Goal: Information Seeking & Learning: Learn about a topic

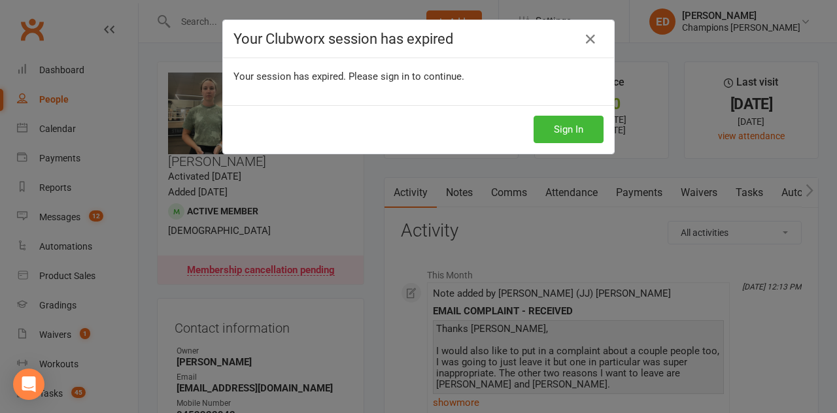
scroll to position [65, 0]
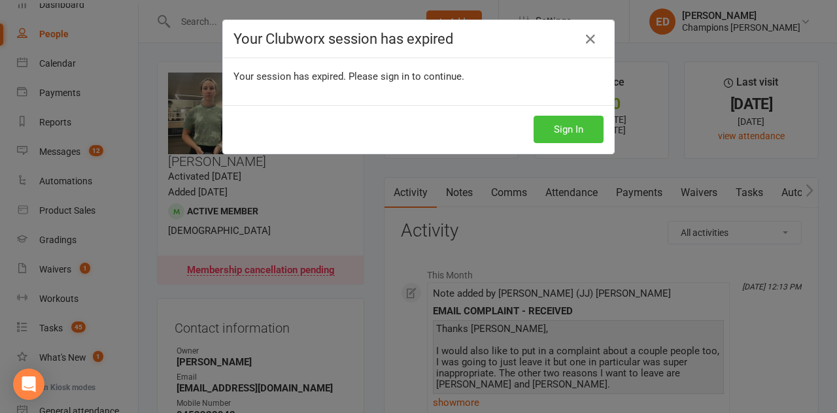
click at [562, 129] on button "Sign In" at bounding box center [568, 129] width 70 height 27
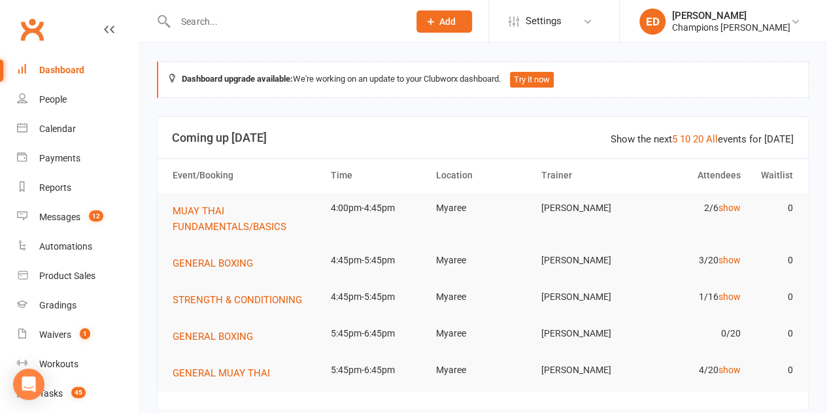
scroll to position [110, 0]
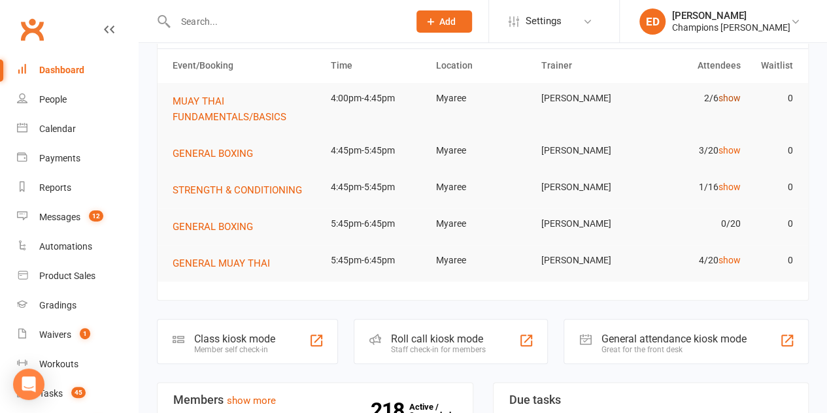
click at [737, 97] on link "show" at bounding box center [729, 98] width 22 height 10
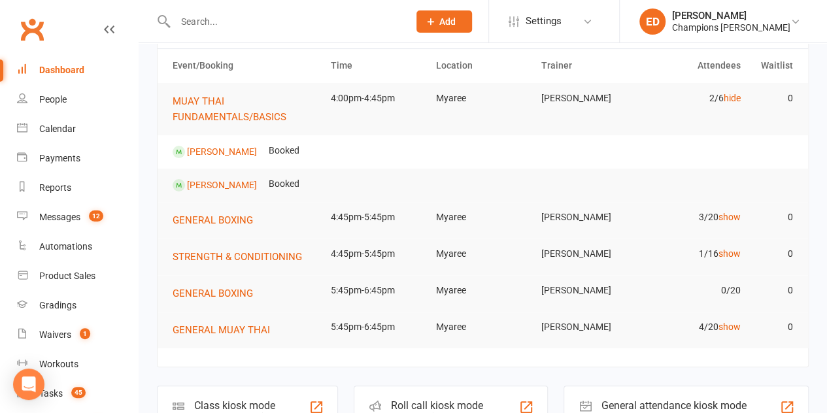
click at [331, 19] on input "text" at bounding box center [285, 21] width 228 height 18
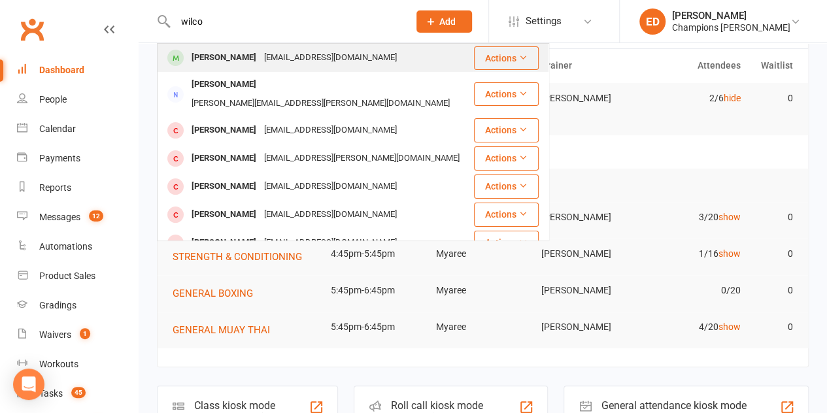
type input "wilco"
click at [290, 57] on div "[EMAIL_ADDRESS][DOMAIN_NAME]" at bounding box center [330, 57] width 141 height 19
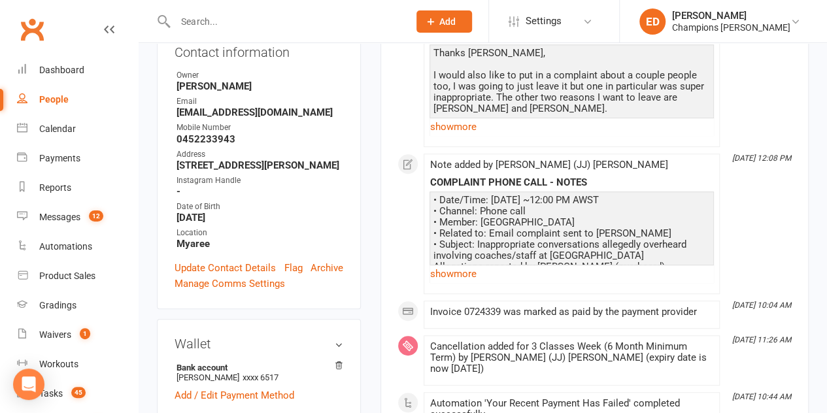
scroll to position [278, 0]
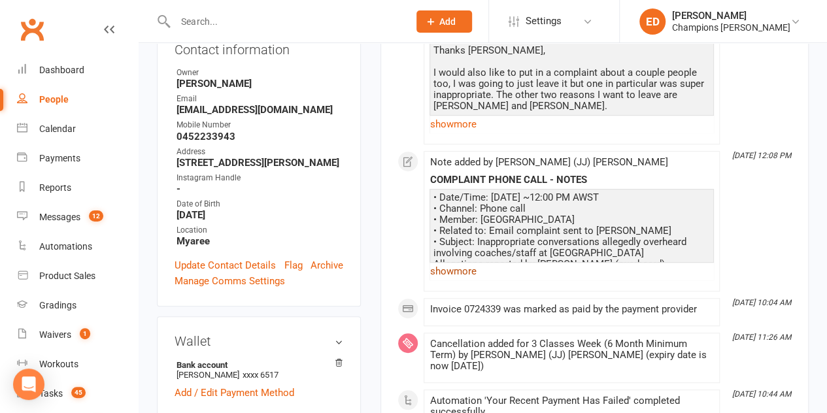
click at [460, 267] on link "show more" at bounding box center [571, 271] width 284 height 18
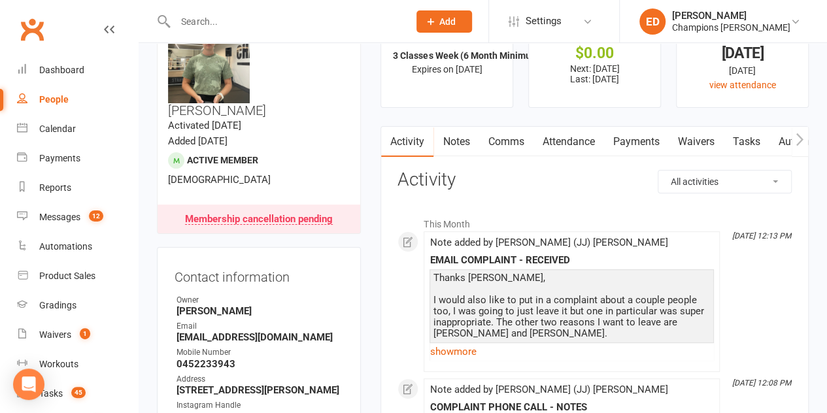
scroll to position [0, 0]
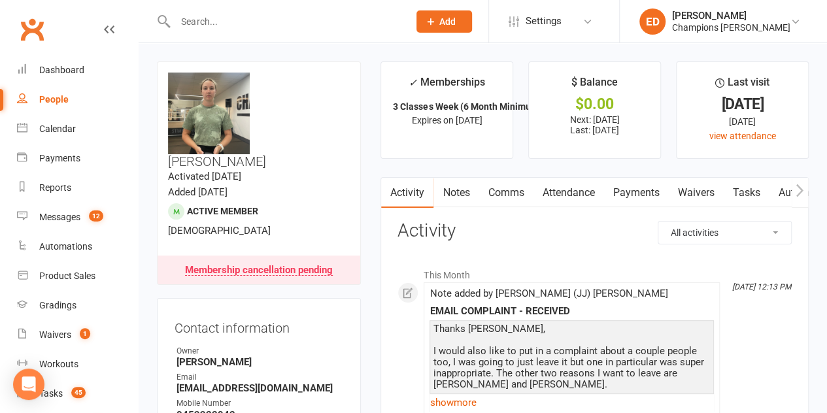
click at [562, 190] on link "Attendance" at bounding box center [568, 193] width 71 height 30
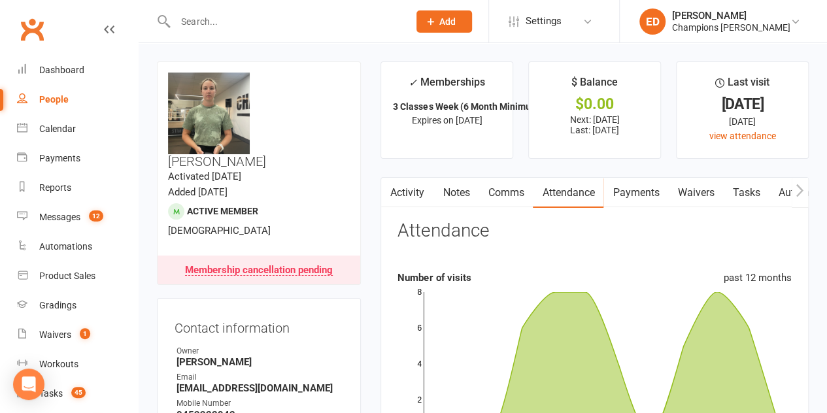
click at [460, 192] on link "Notes" at bounding box center [455, 193] width 45 height 30
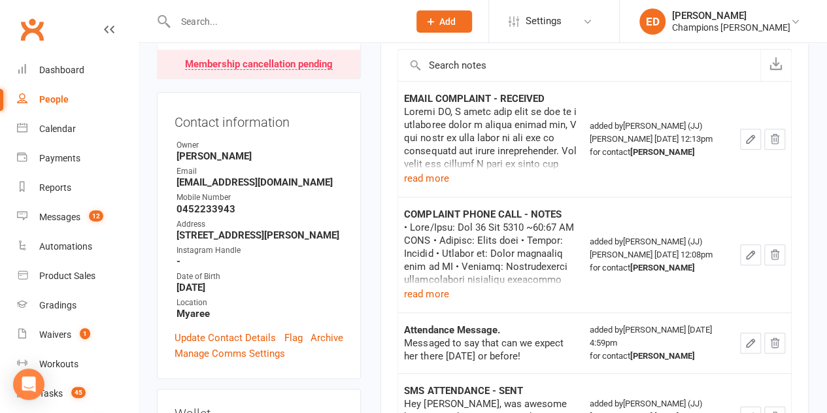
scroll to position [216, 0]
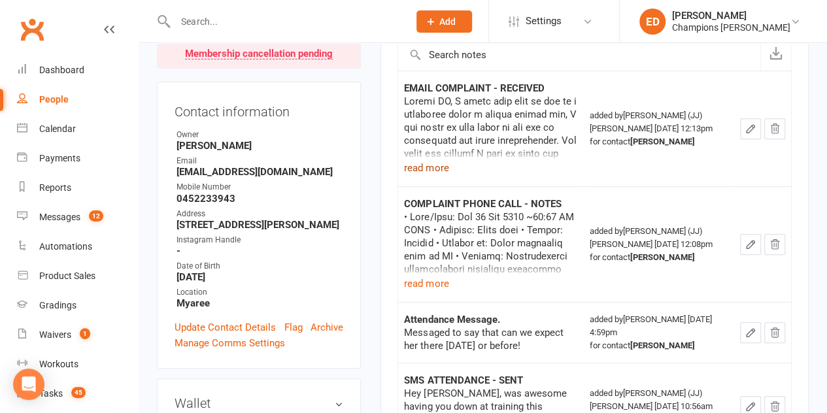
click at [425, 165] on button "read more" at bounding box center [426, 168] width 44 height 16
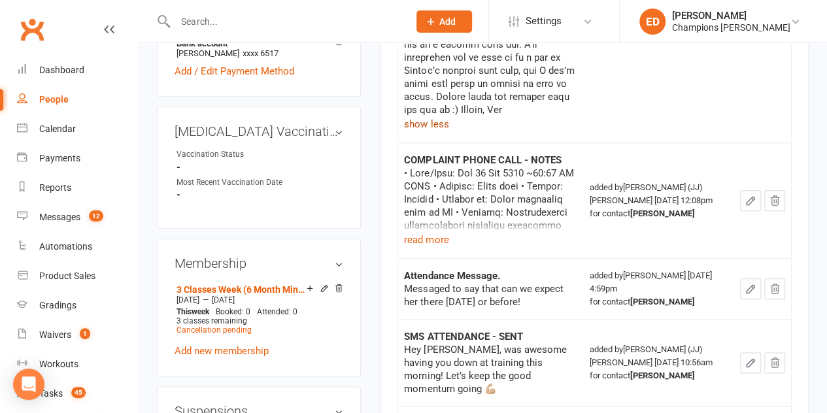
scroll to position [604, 0]
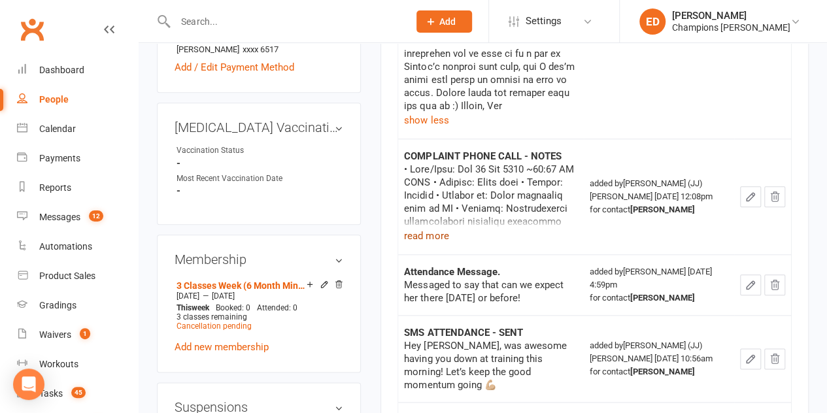
click at [431, 228] on button "read more" at bounding box center [426, 236] width 44 height 16
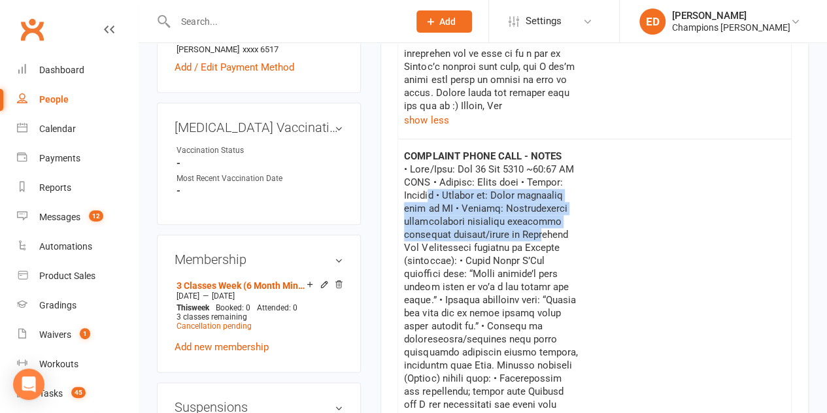
drag, startPoint x: 431, startPoint y: 177, endPoint x: 434, endPoint y: 144, distance: 32.8
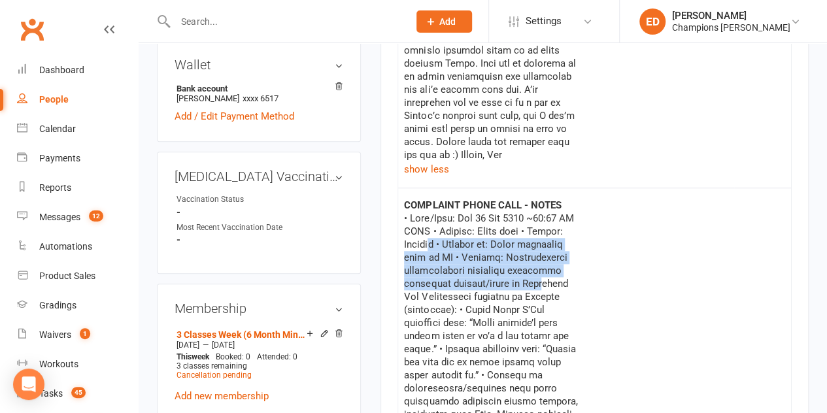
scroll to position [579, 0]
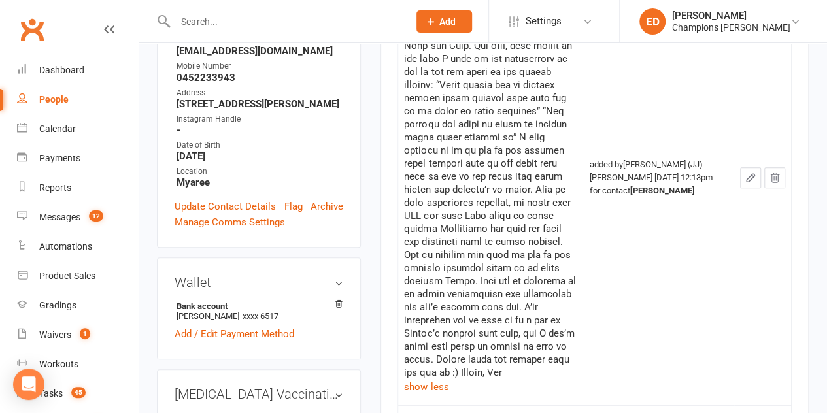
scroll to position [0, 0]
